Goal: Information Seeking & Learning: Check status

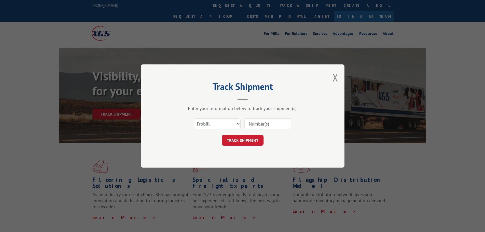
click at [206, 118] on div "Select category... Probill BOL PO" at bounding box center [217, 124] width 46 height 12
click at [202, 122] on select "Select category... Probill BOL PO" at bounding box center [217, 123] width 47 height 11
select select "po"
click at [194, 118] on select "Select category... Probill BOL PO" at bounding box center [217, 123] width 47 height 11
click at [257, 125] on input at bounding box center [267, 123] width 47 height 11
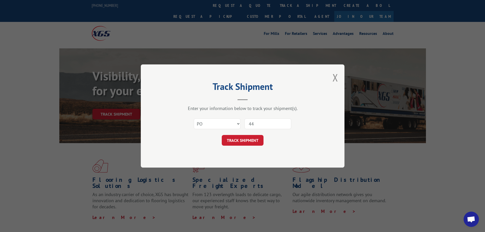
type input "4"
type input "17532593"
click button "TRACK SHIPMENT" at bounding box center [243, 140] width 42 height 11
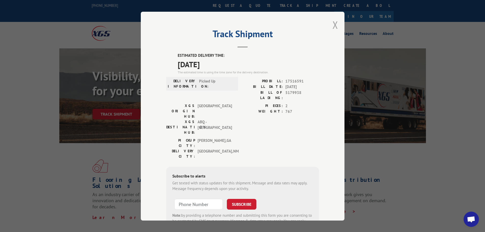
click at [334, 23] on button "Close modal" at bounding box center [335, 24] width 6 height 13
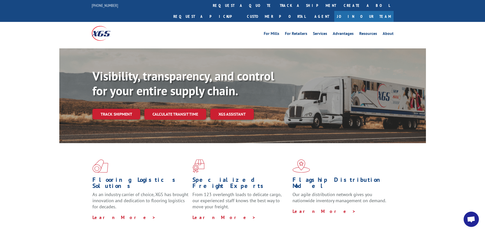
click at [276, 7] on link "track a shipment" at bounding box center [308, 5] width 64 height 11
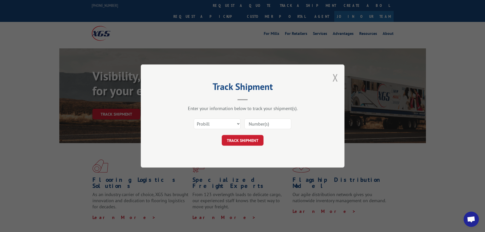
click at [335, 80] on button "Close modal" at bounding box center [335, 77] width 6 height 13
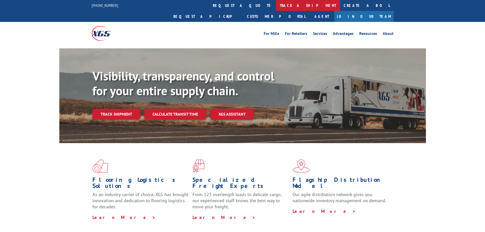
click at [276, 3] on link "track a shipment" at bounding box center [308, 5] width 64 height 11
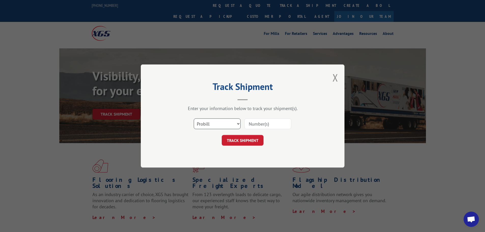
click at [214, 123] on select "Select category... Probill BOL PO" at bounding box center [217, 123] width 47 height 11
click at [205, 162] on div "Track Shipment Enter your information below to track your shipment(s). Select c…" at bounding box center [243, 115] width 204 height 103
click at [205, 125] on select "Select category... Probill BOL PO" at bounding box center [217, 123] width 47 height 11
select select "po"
click at [194, 118] on select "Select category... Probill BOL PO" at bounding box center [217, 123] width 47 height 11
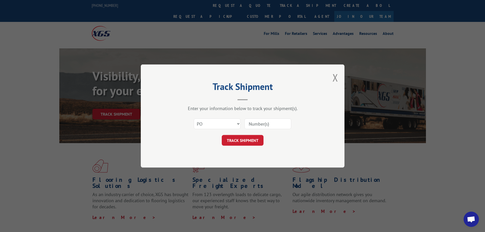
click at [260, 120] on input at bounding box center [267, 123] width 47 height 11
paste input "37537179"
type input "37537179"
click at [249, 139] on button "TRACK SHIPMENT" at bounding box center [243, 140] width 42 height 11
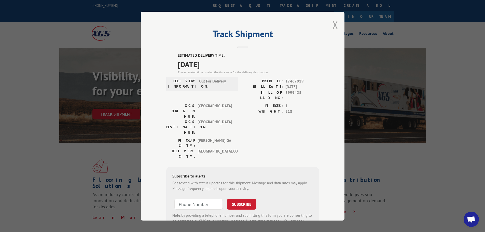
click at [332, 23] on button "Close modal" at bounding box center [335, 24] width 6 height 13
